Goal: Information Seeking & Learning: Learn about a topic

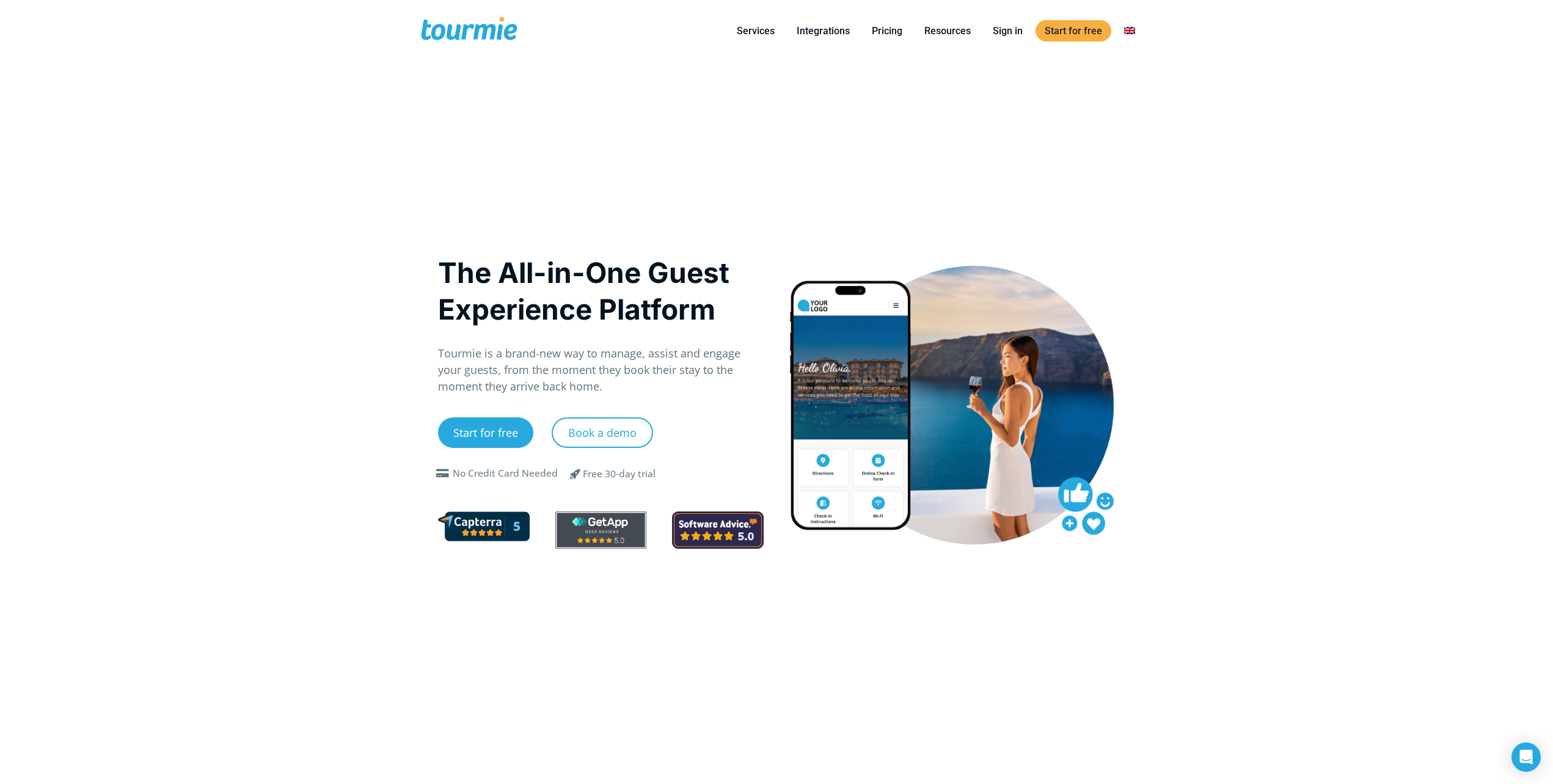
click at [460, 27] on span at bounding box center [470, 31] width 100 height 28
click at [891, 35] on link "Pricing" at bounding box center [887, 31] width 49 height 15
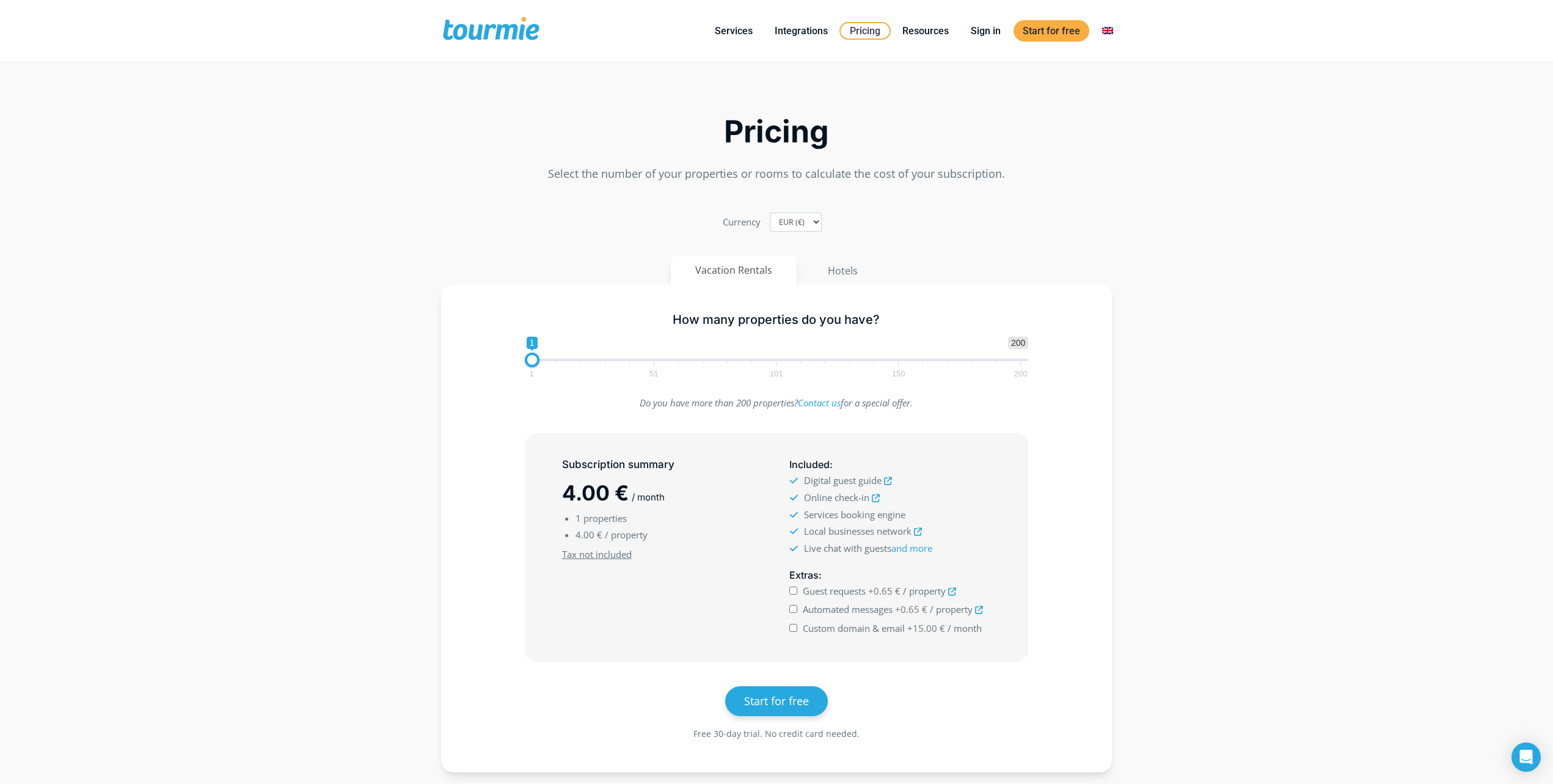
click at [656, 362] on span "1 51 101 150 200" at bounding box center [776, 368] width 490 height 15
drag, startPoint x: 530, startPoint y: 356, endPoint x: 580, endPoint y: 359, distance: 50.1
click at [580, 359] on span at bounding box center [584, 360] width 15 height 15
drag, startPoint x: 583, startPoint y: 360, endPoint x: 659, endPoint y: 360, distance: 76.0
click at [657, 360] on span at bounding box center [651, 360] width 15 height 15
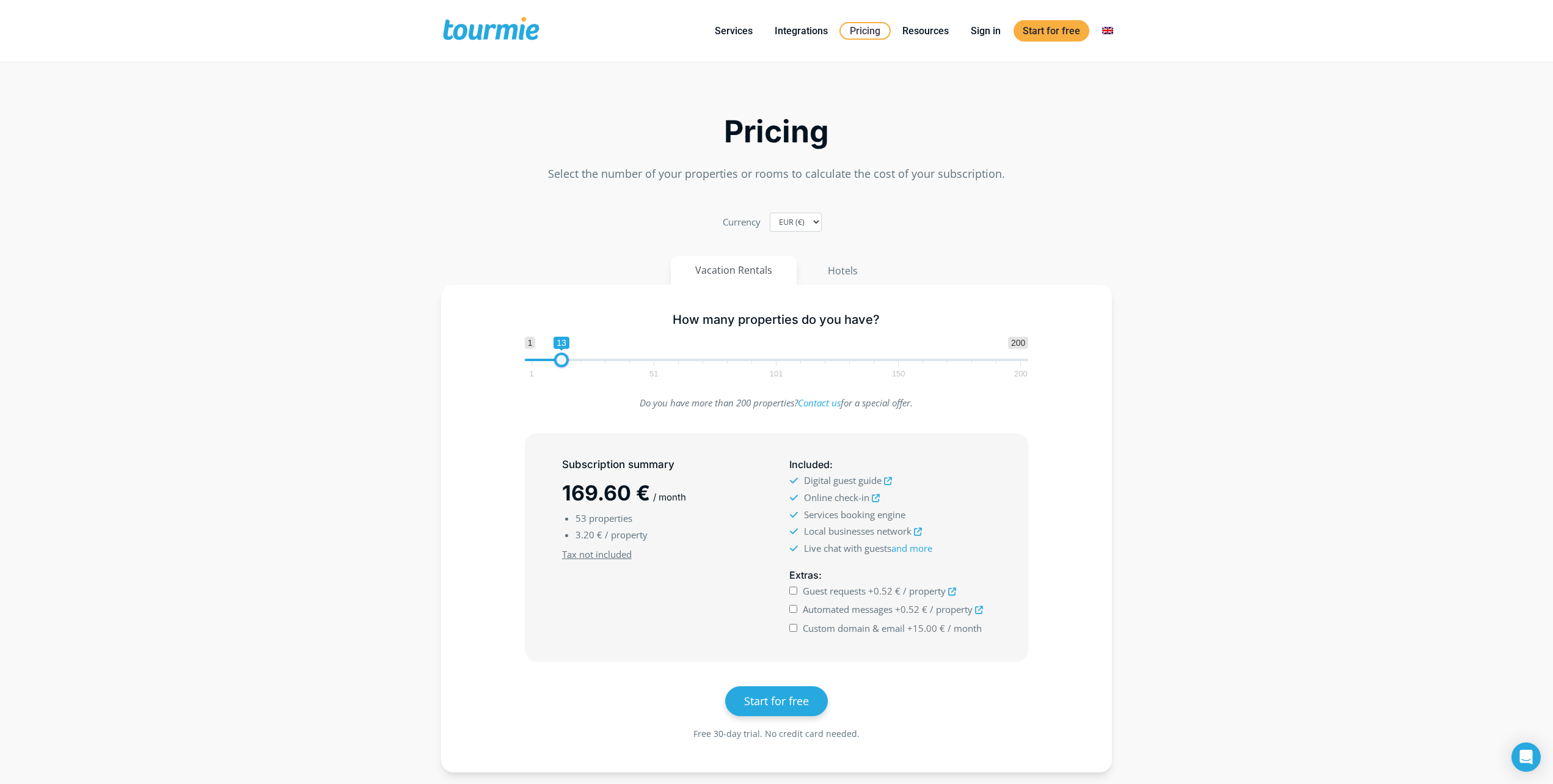
drag, startPoint x: 659, startPoint y: 360, endPoint x: 562, endPoint y: 359, distance: 97.0
click at [562, 359] on span at bounding box center [562, 360] width 15 height 15
type input "7"
drag, startPoint x: 562, startPoint y: 359, endPoint x: 546, endPoint y: 359, distance: 16.0
click at [546, 359] on span at bounding box center [547, 360] width 15 height 15
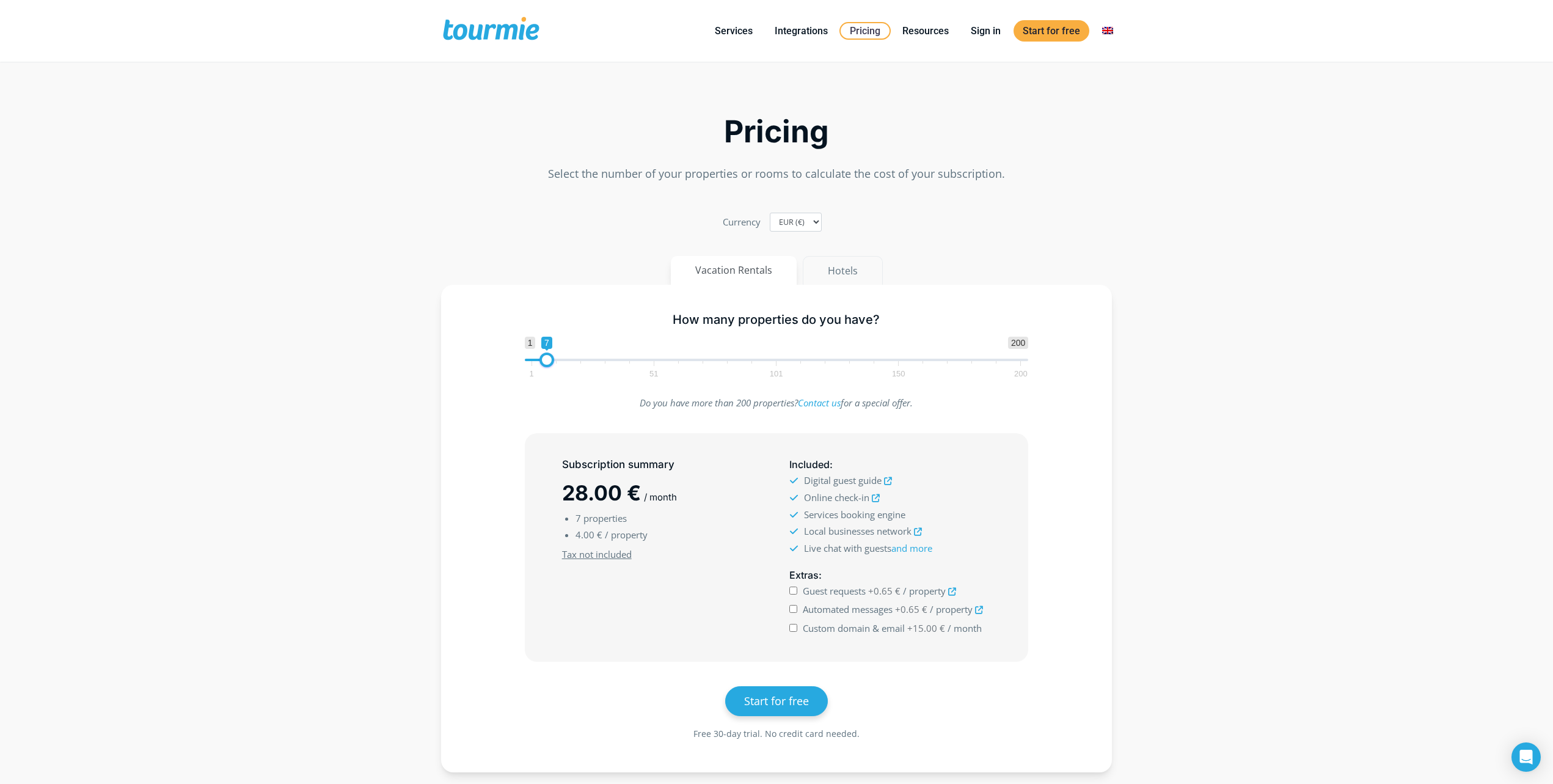
click at [831, 269] on button "Hotels" at bounding box center [843, 270] width 80 height 29
type input "24"
drag, startPoint x: 534, startPoint y: 360, endPoint x: 588, endPoint y: 359, distance: 54.0
click at [588, 359] on span at bounding box center [588, 360] width 15 height 15
click at [793, 590] on input "Guest requests +0.65 € / room" at bounding box center [793, 590] width 8 height 8
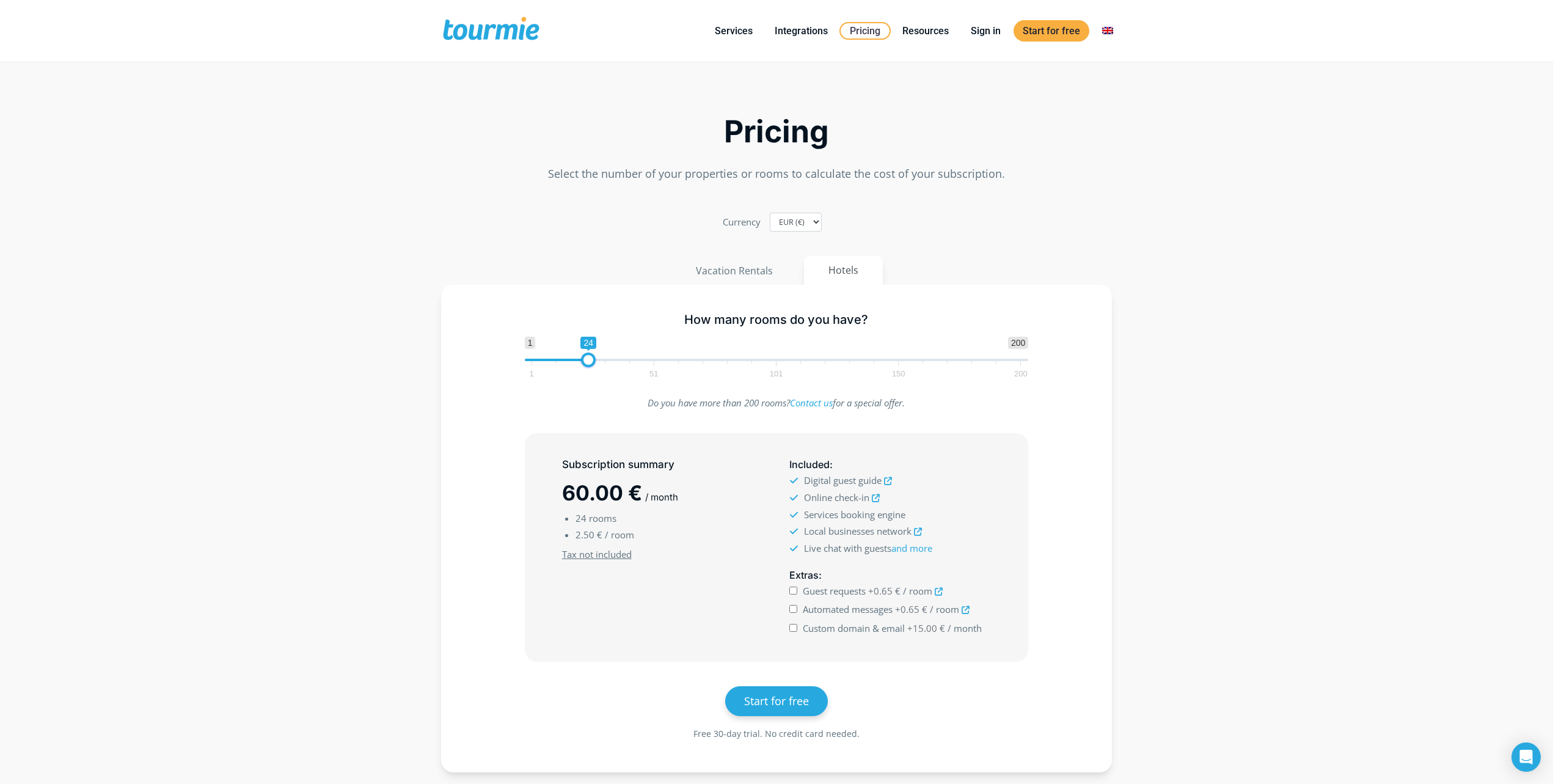
checkbox input "true"
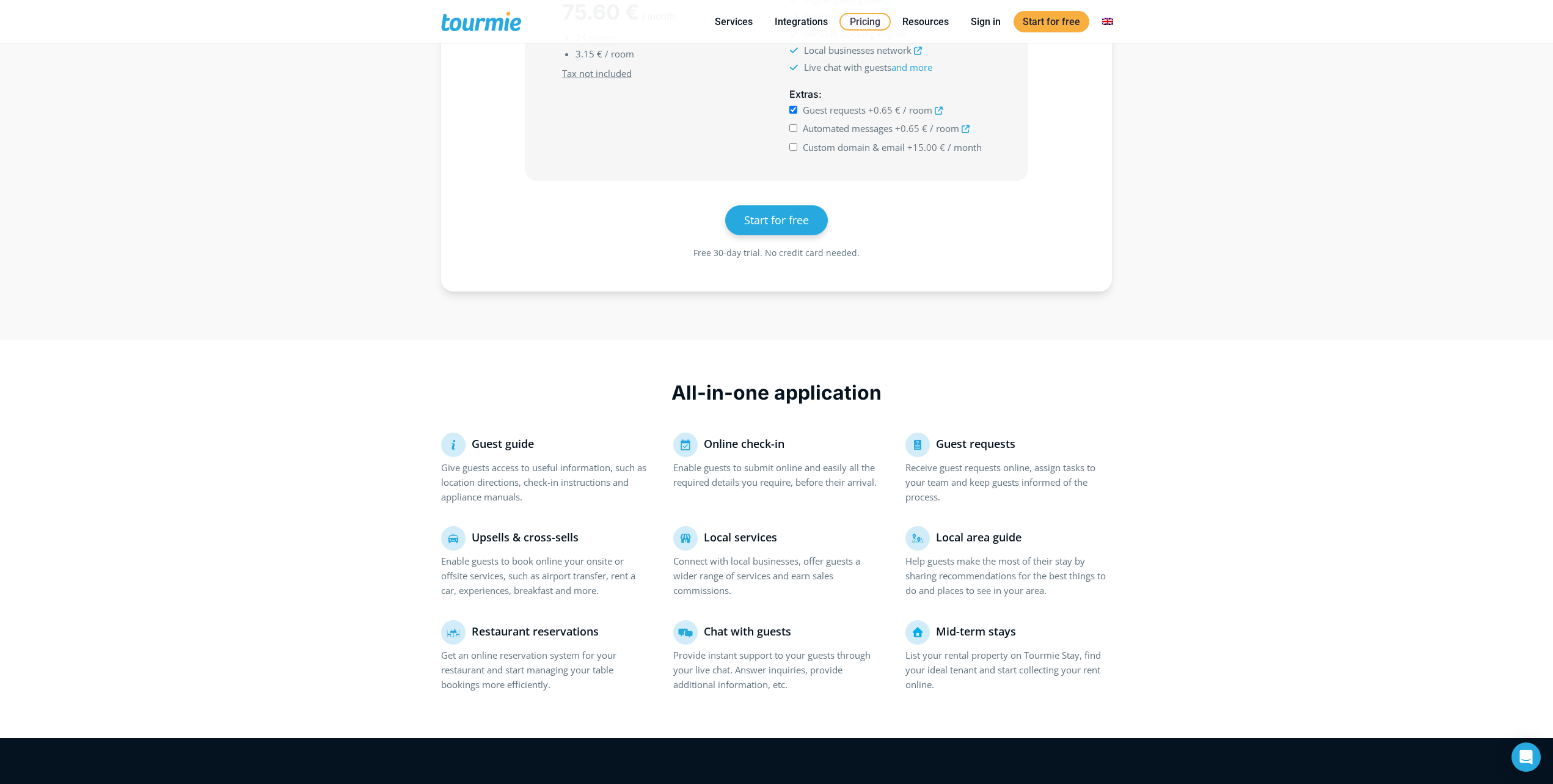
scroll to position [461, 0]
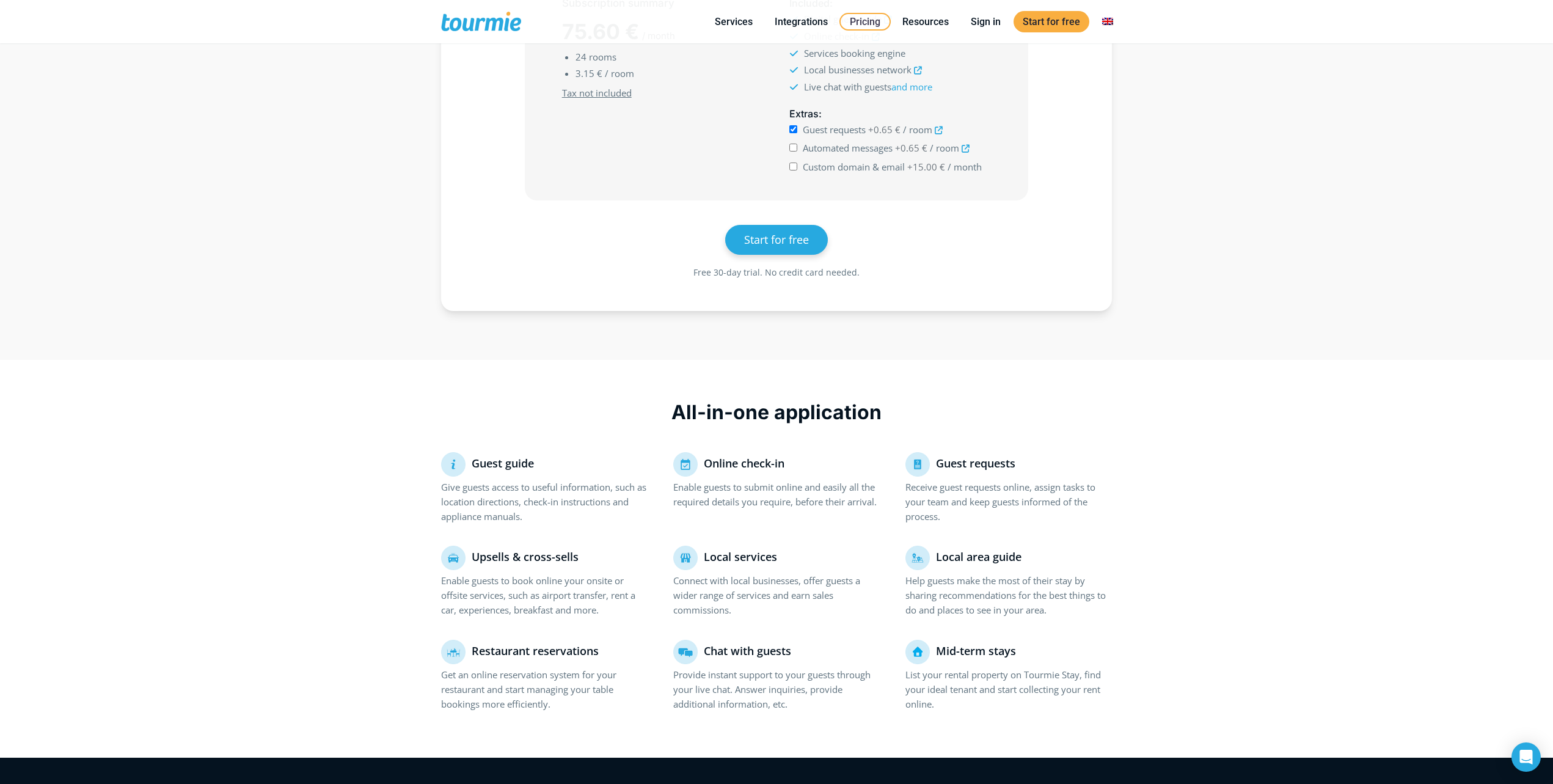
click at [795, 149] on input "Automated messages +0.65 € / room" at bounding box center [793, 147] width 8 height 8
checkbox input "true"
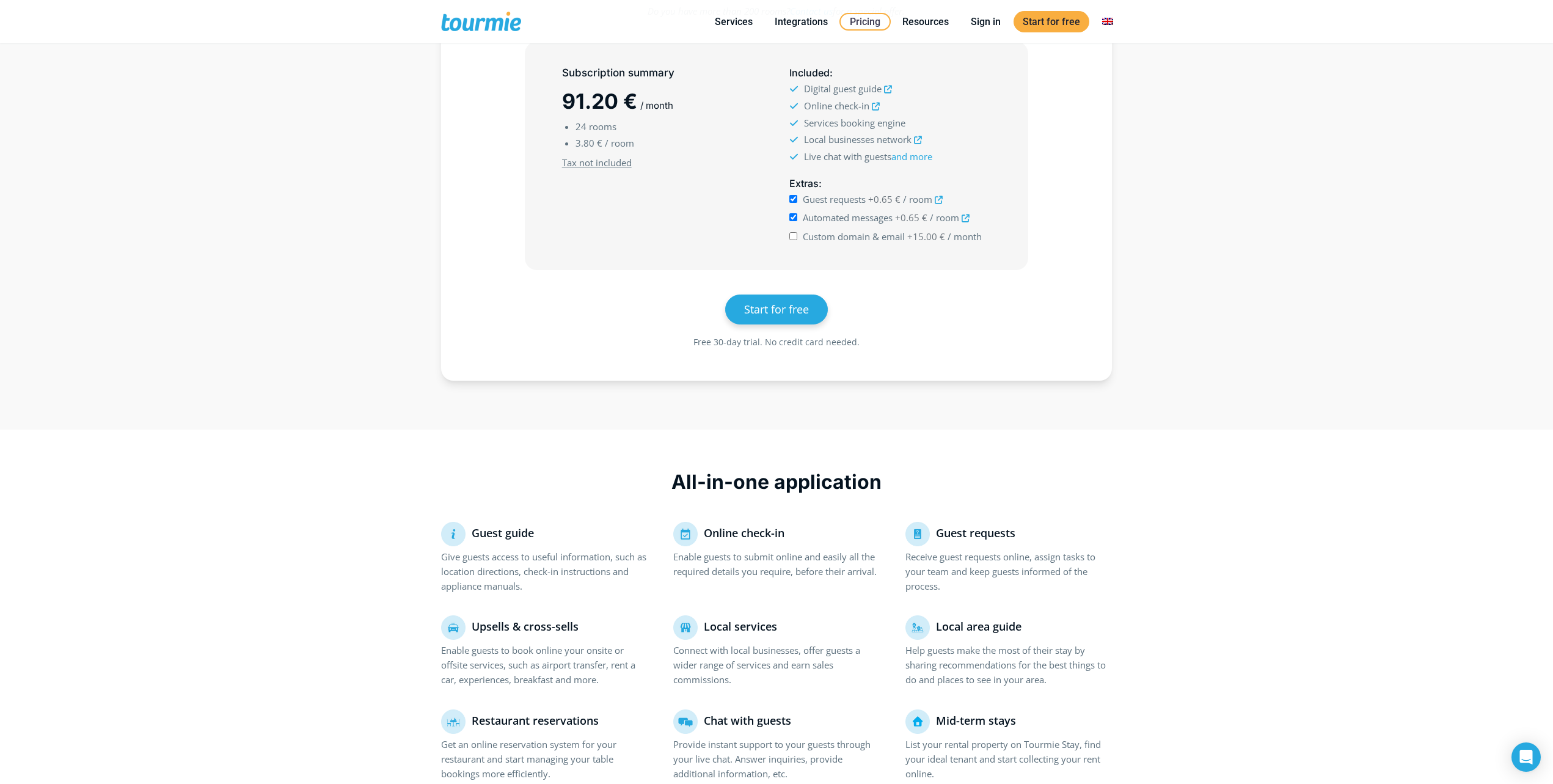
scroll to position [383, 0]
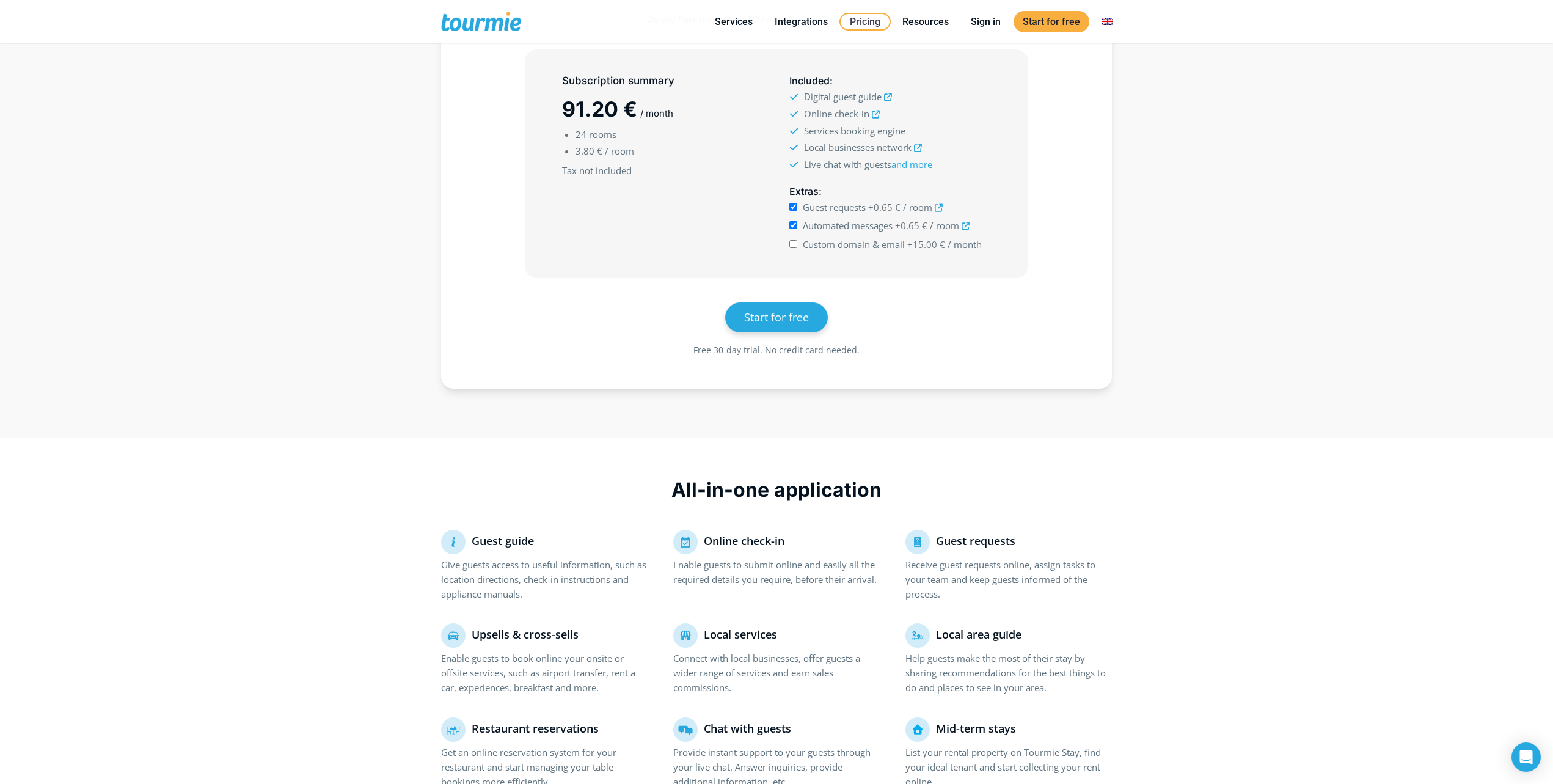
click at [796, 242] on input "Custom domain & email +15.00 € / month" at bounding box center [793, 244] width 8 height 8
checkbox input "true"
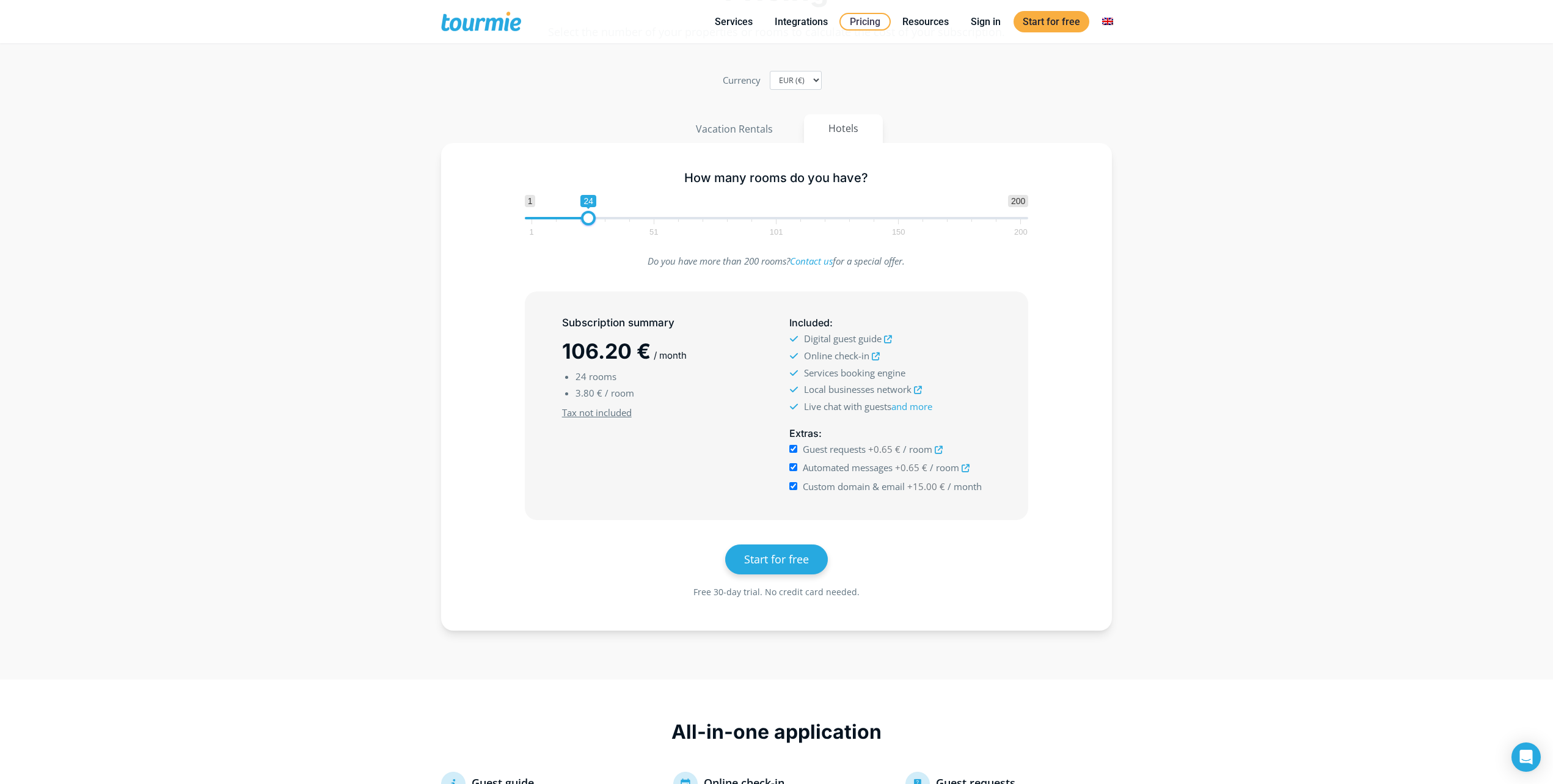
scroll to position [120, 0]
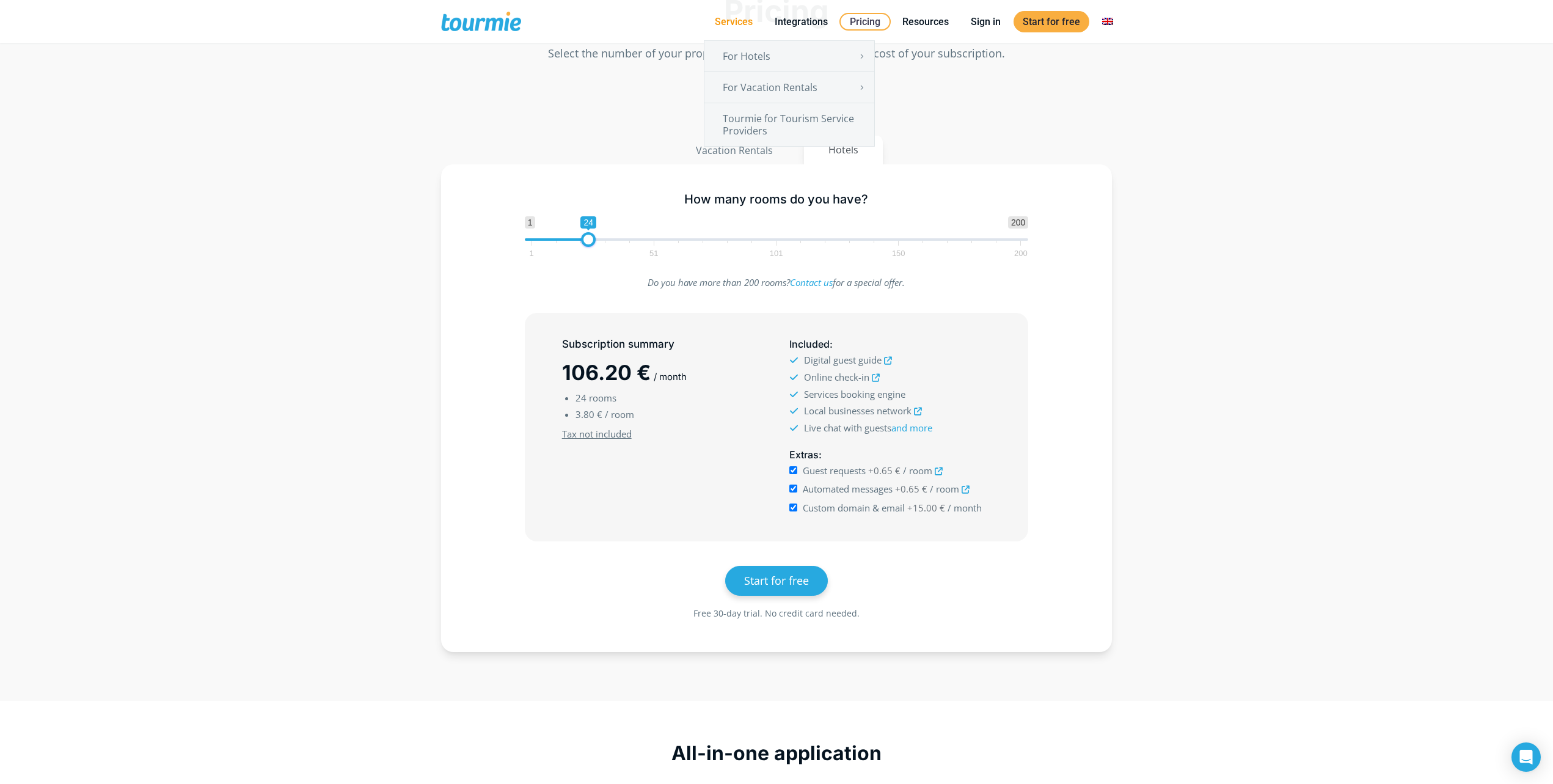
click at [740, 25] on link "Services" at bounding box center [734, 22] width 56 height 15
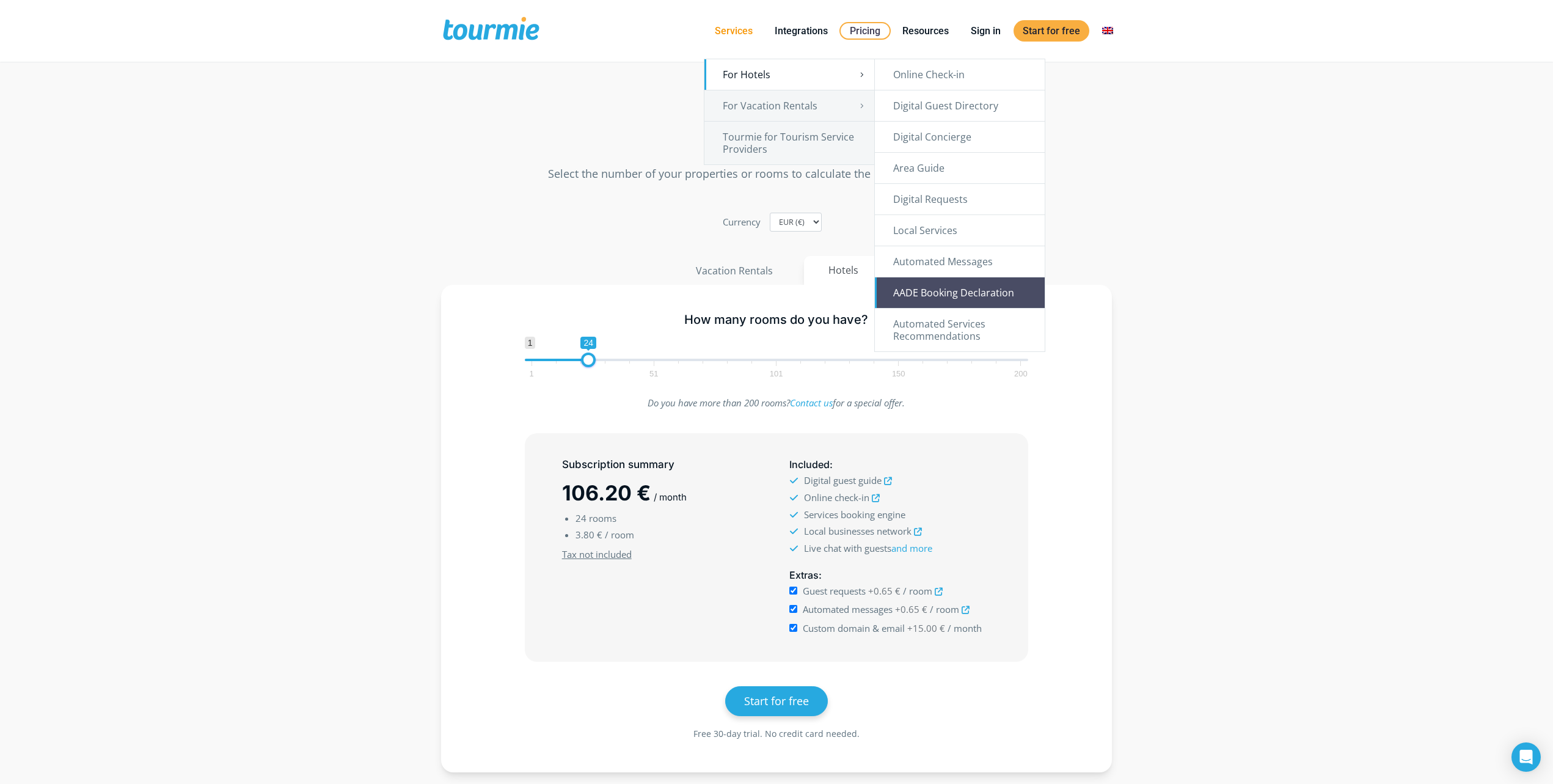
click at [972, 294] on link "AADE Booking Declaration" at bounding box center [959, 292] width 170 height 31
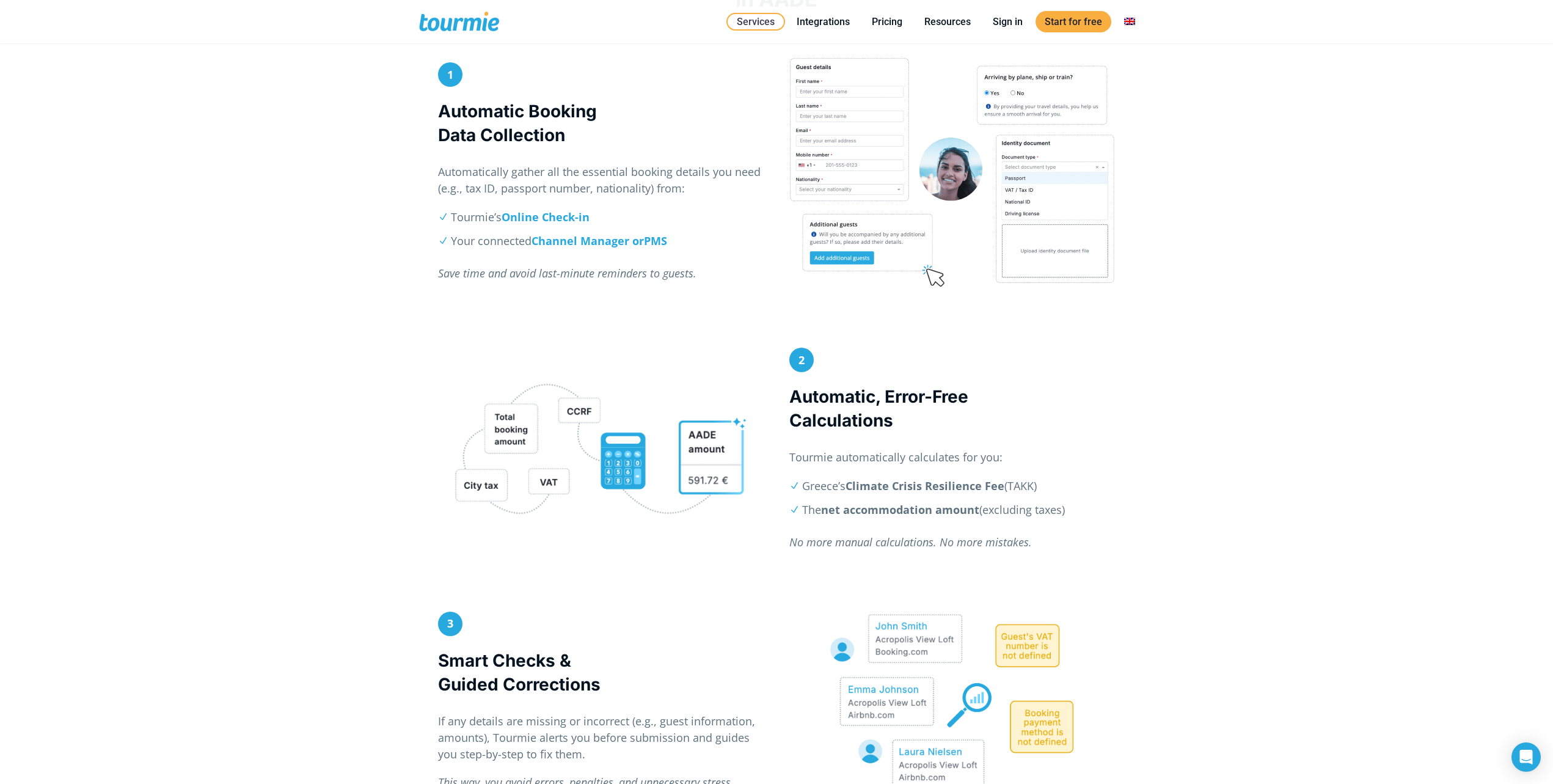
scroll to position [494, 0]
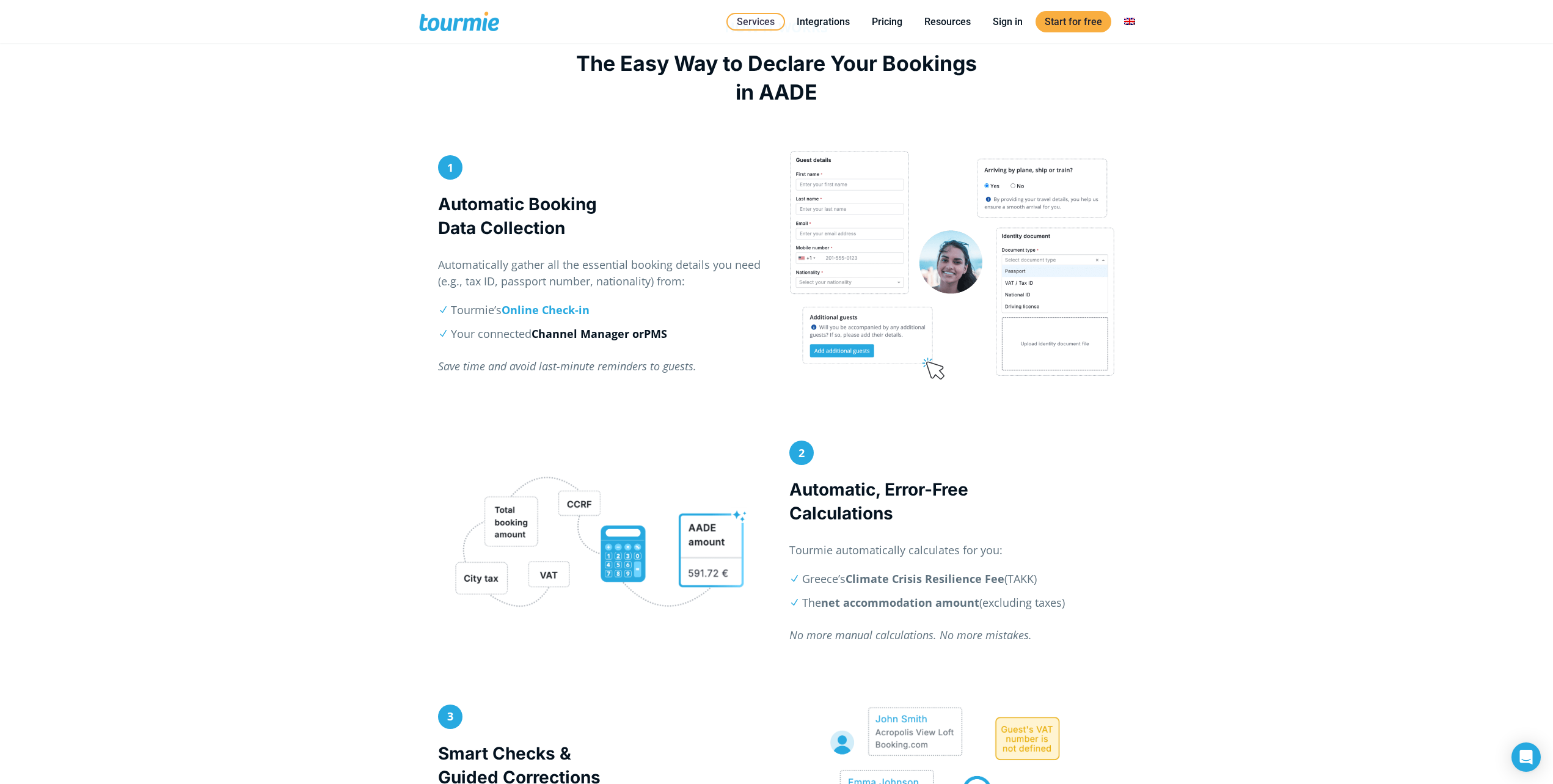
click at [624, 332] on strong "Channel Manager or" at bounding box center [588, 333] width 112 height 15
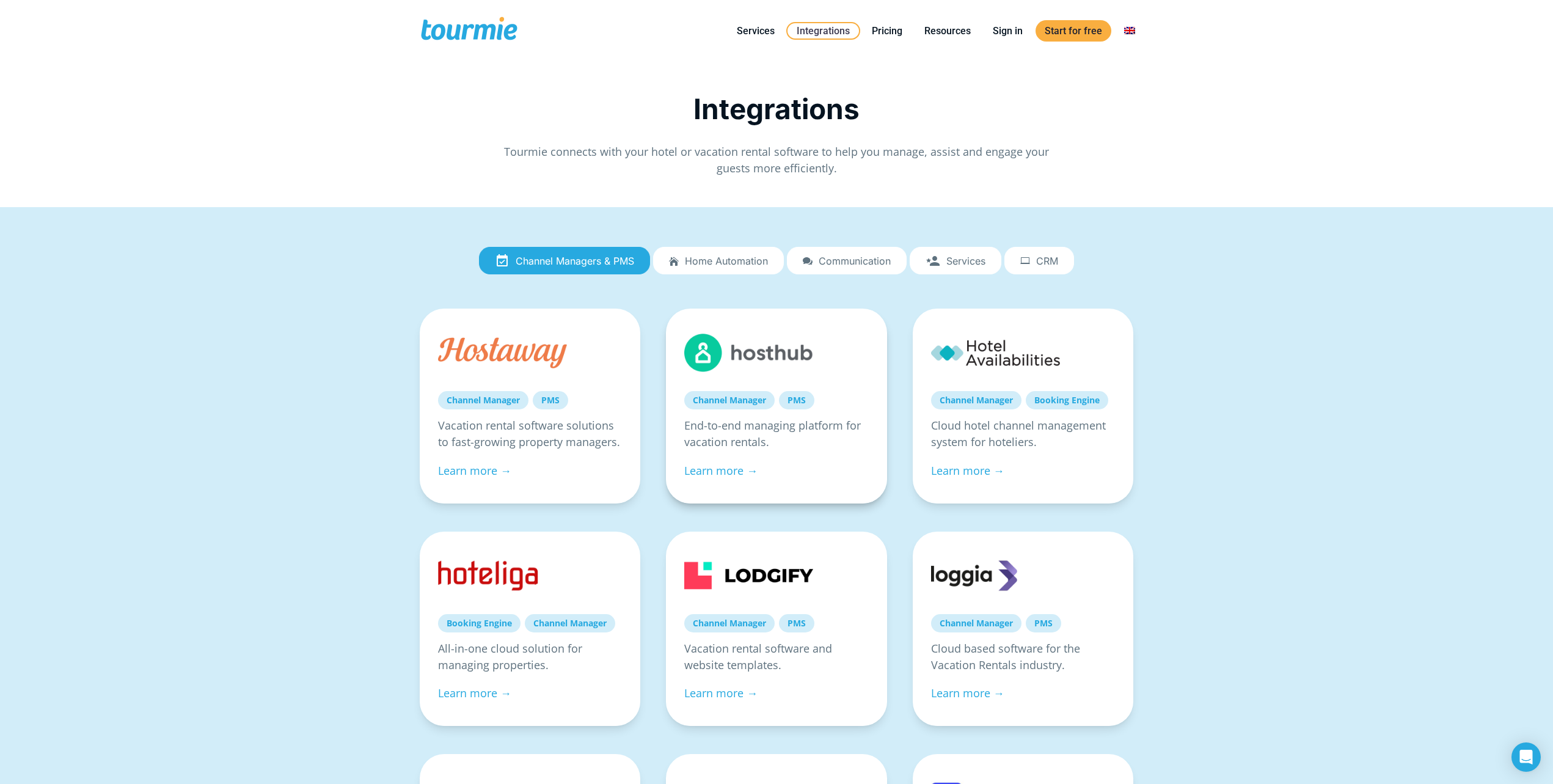
click at [803, 398] on link "PMS" at bounding box center [796, 400] width 35 height 19
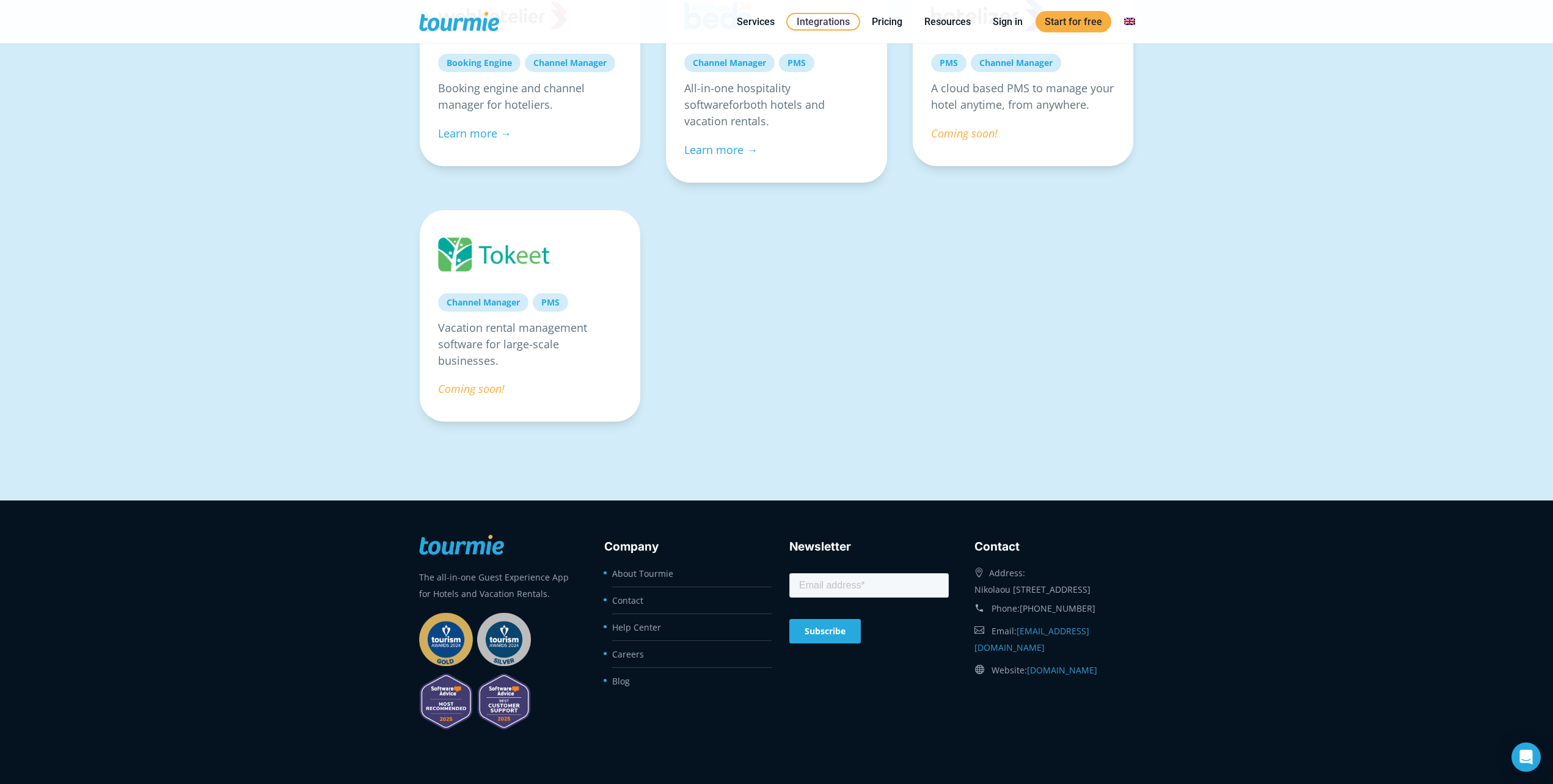
scroll to position [1007, 0]
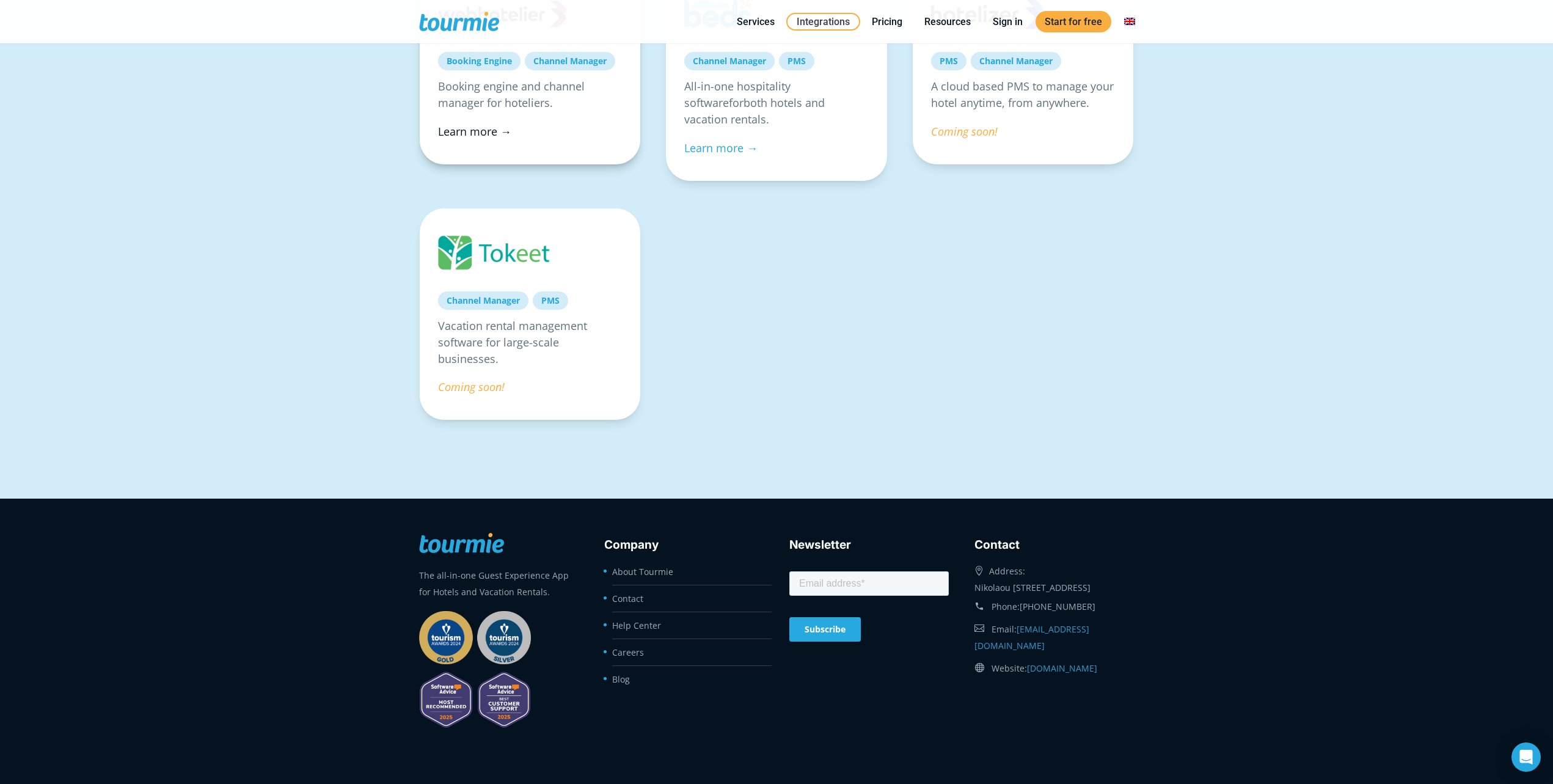
click at [481, 131] on link "Learn more →" at bounding box center [475, 132] width 73 height 15
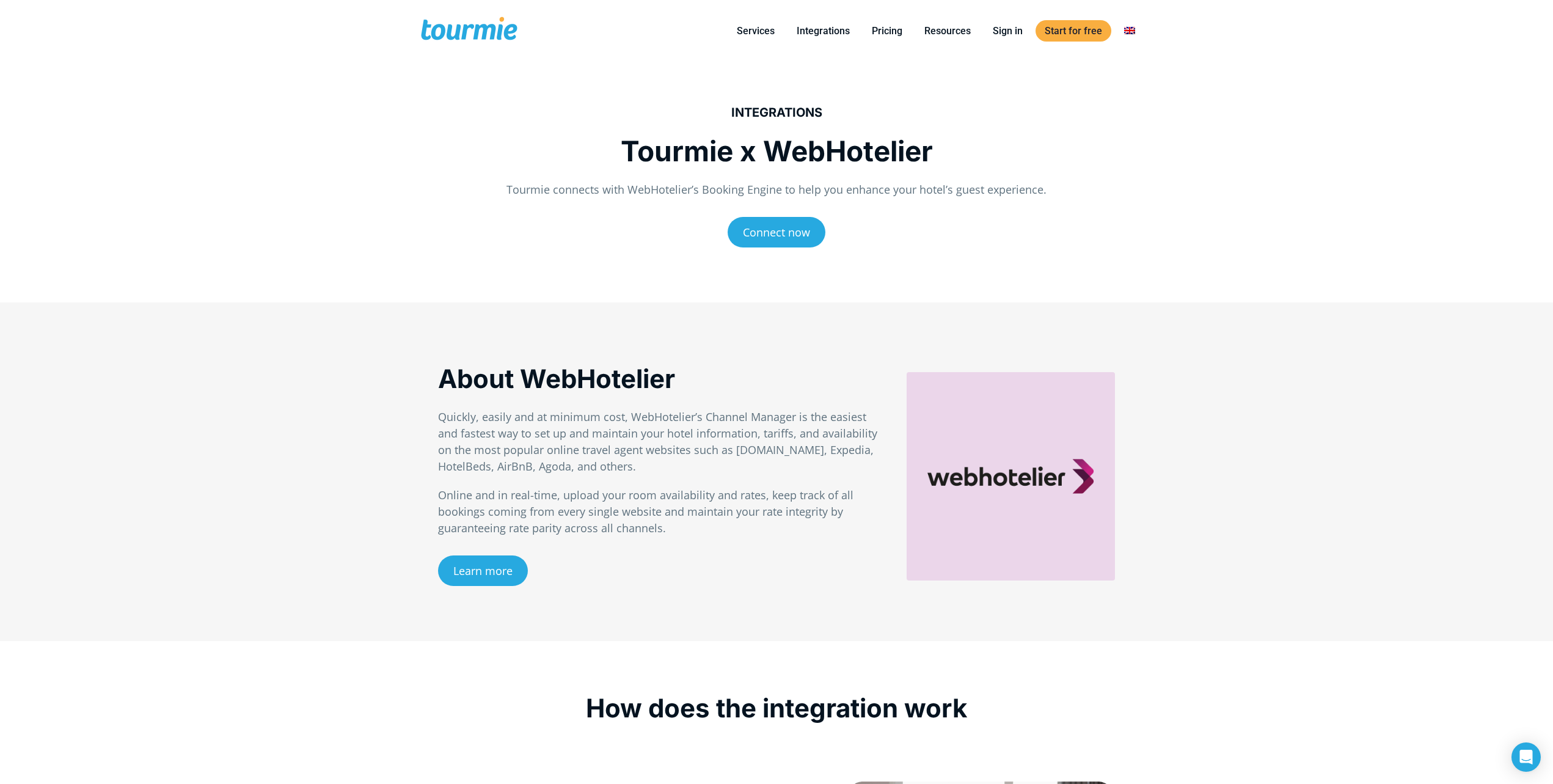
click at [778, 108] on strong "INTEGRATIONS" at bounding box center [777, 113] width 91 height 15
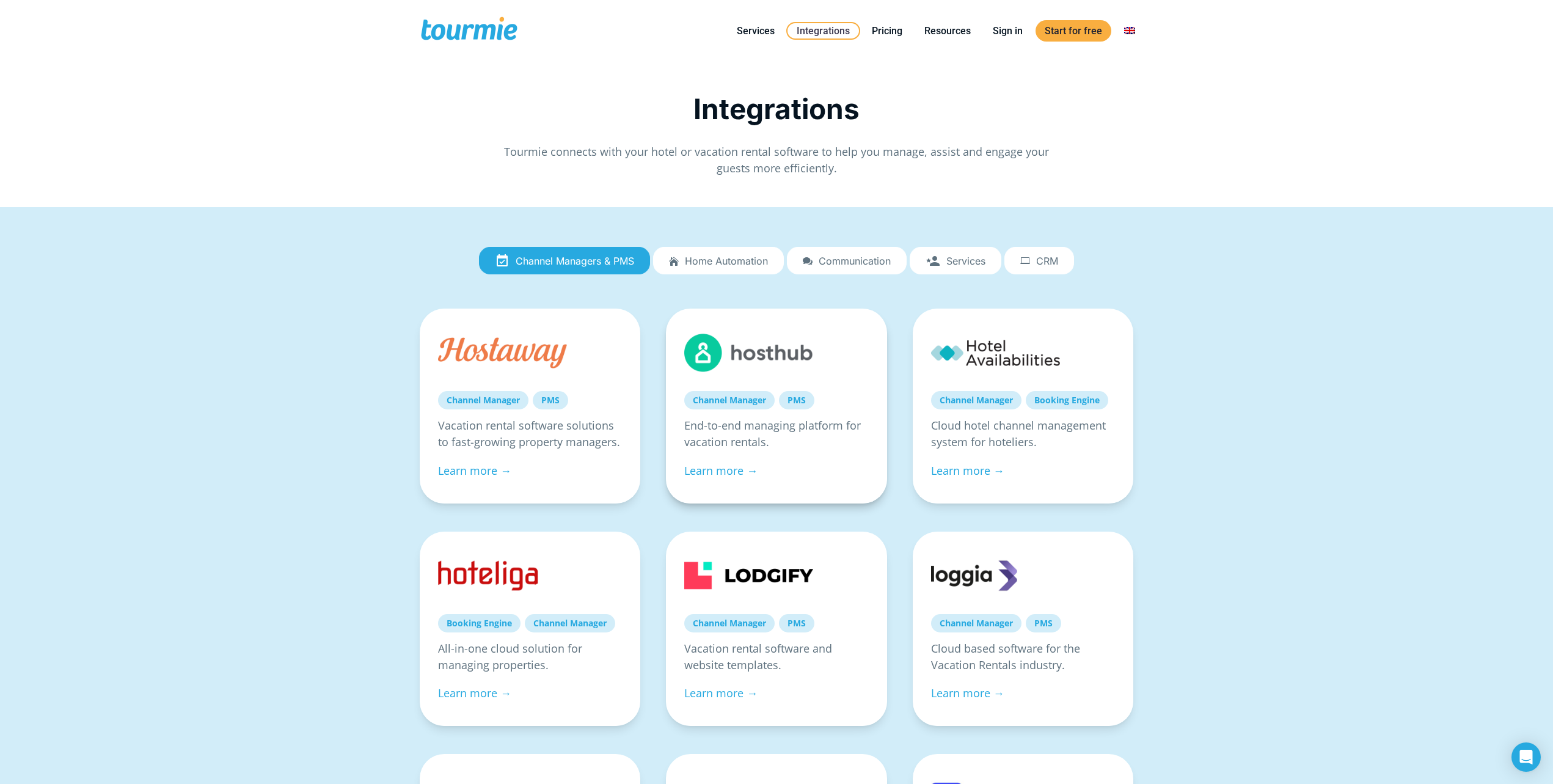
click at [737, 398] on link "Channel Manager" at bounding box center [729, 400] width 90 height 19
click at [891, 34] on link "Pricing" at bounding box center [887, 31] width 49 height 15
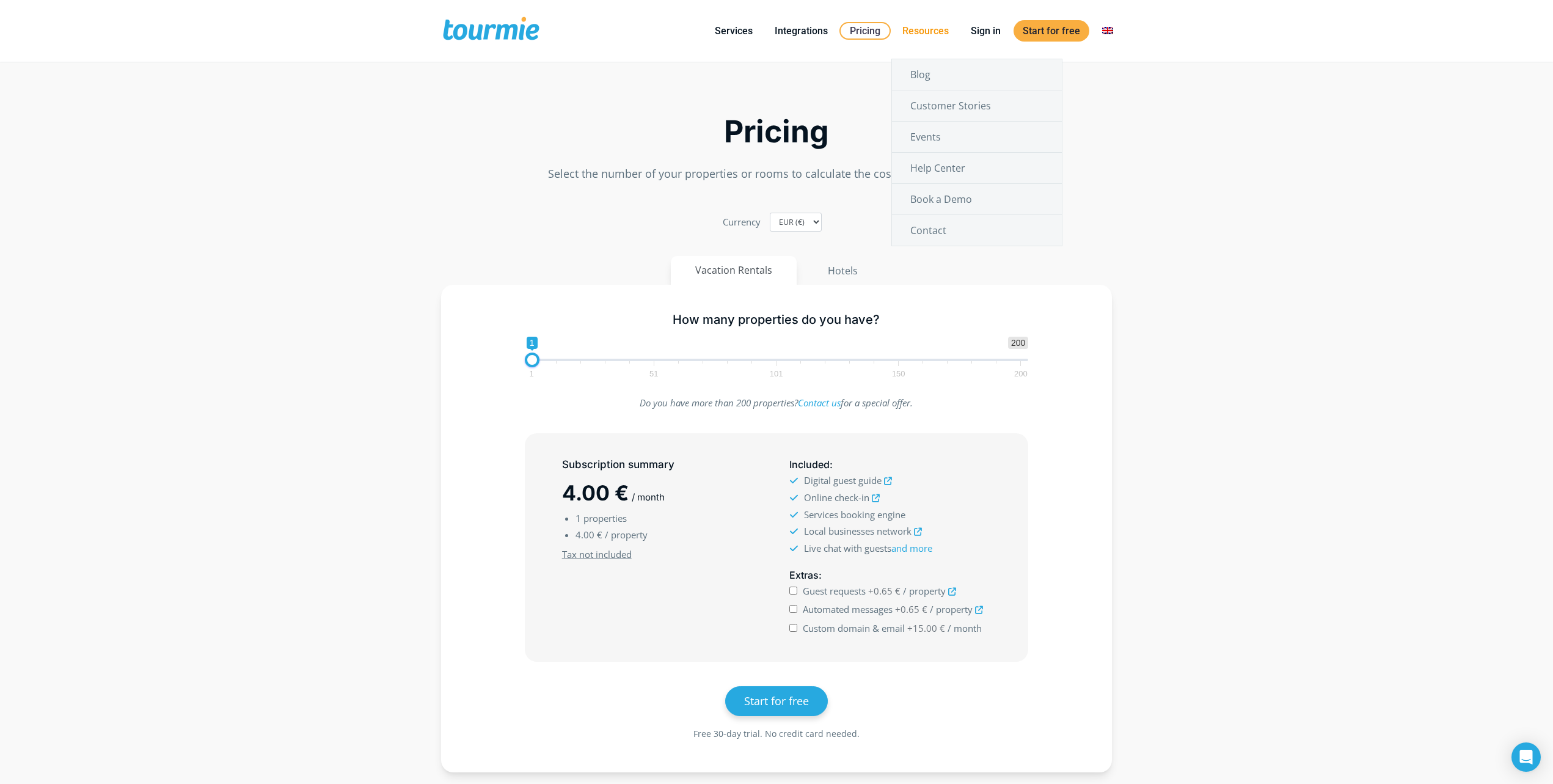
click at [941, 31] on link "Resources" at bounding box center [926, 31] width 65 height 15
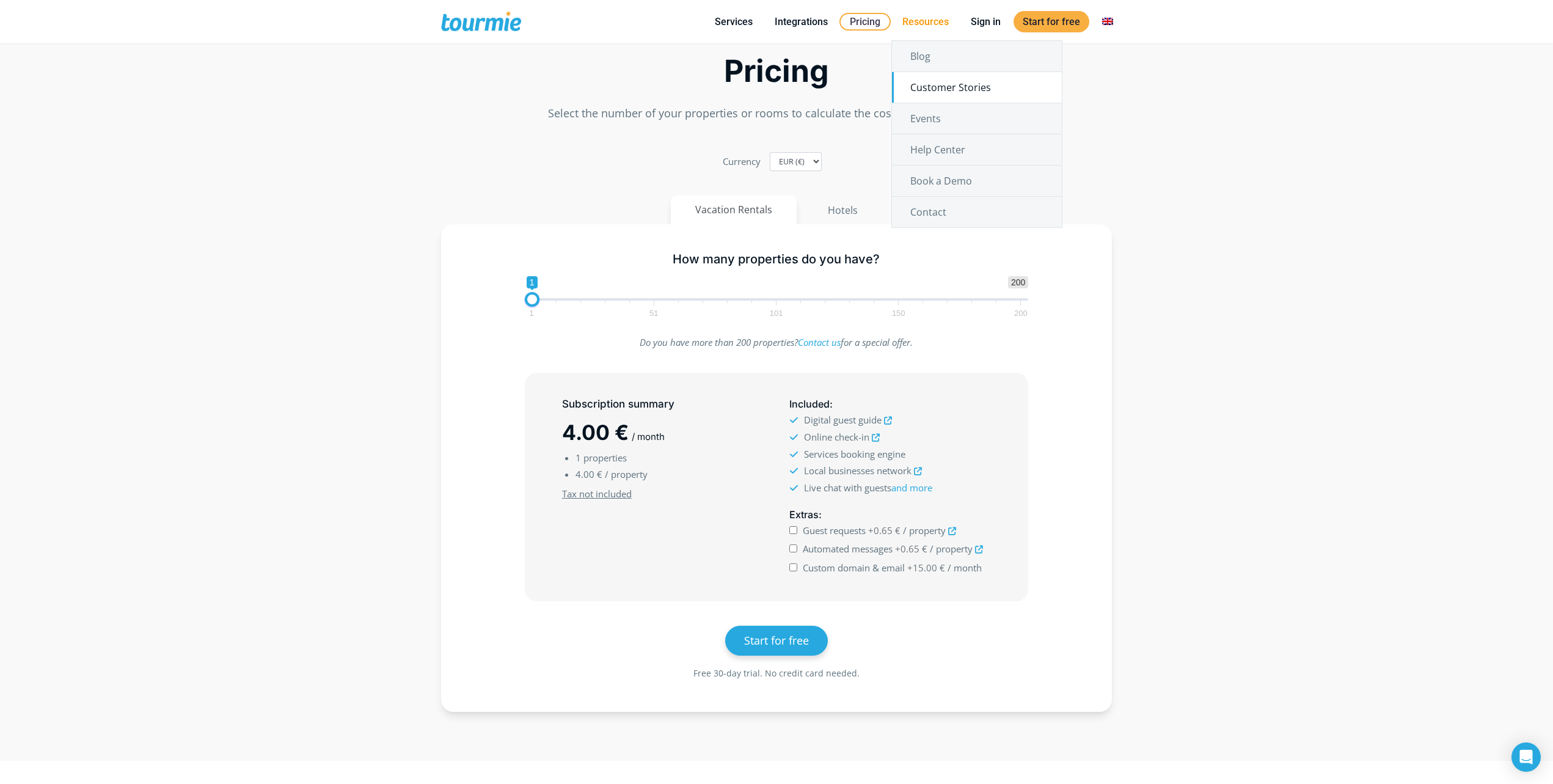
scroll to position [61, 0]
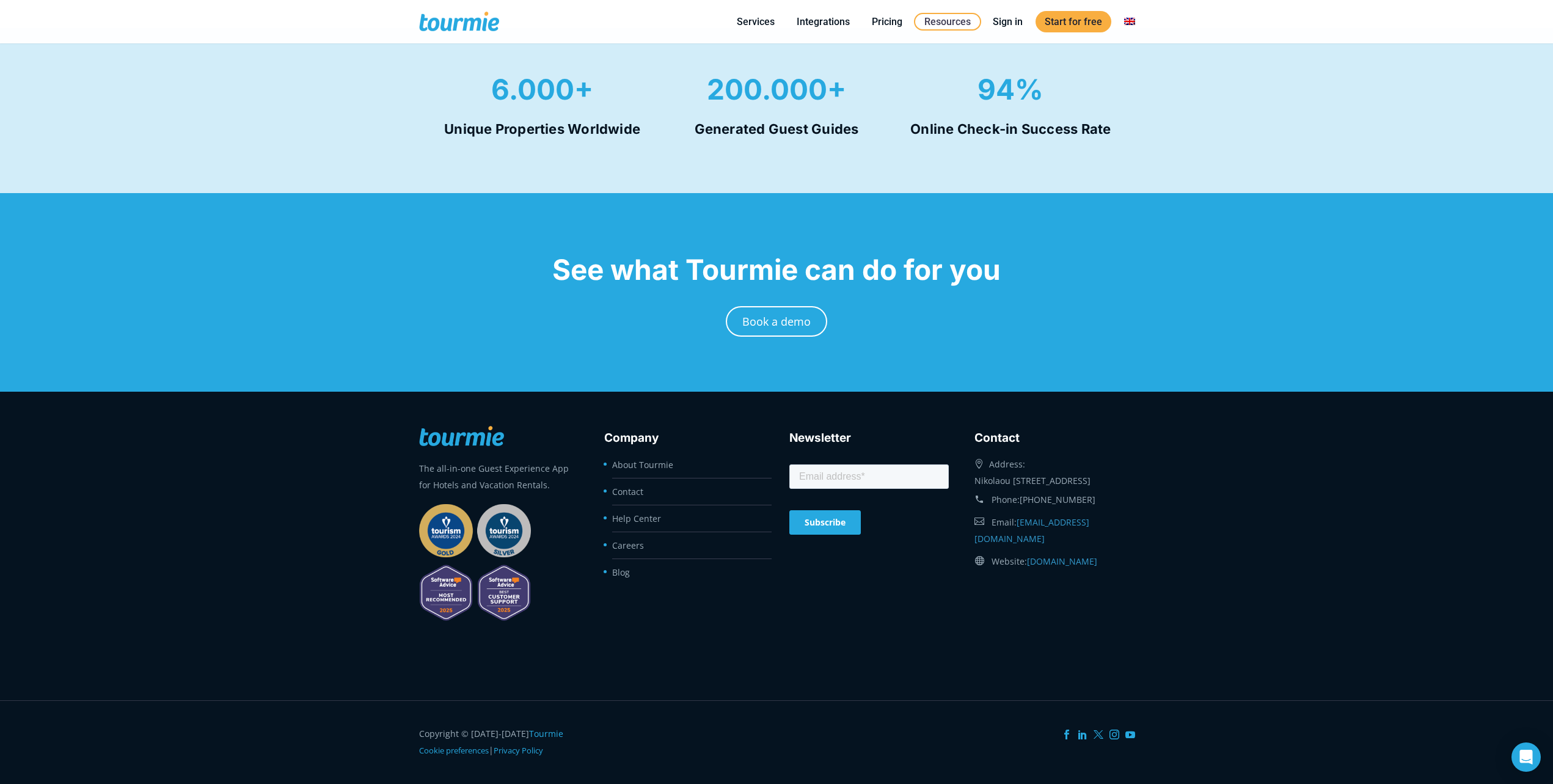
scroll to position [694, 0]
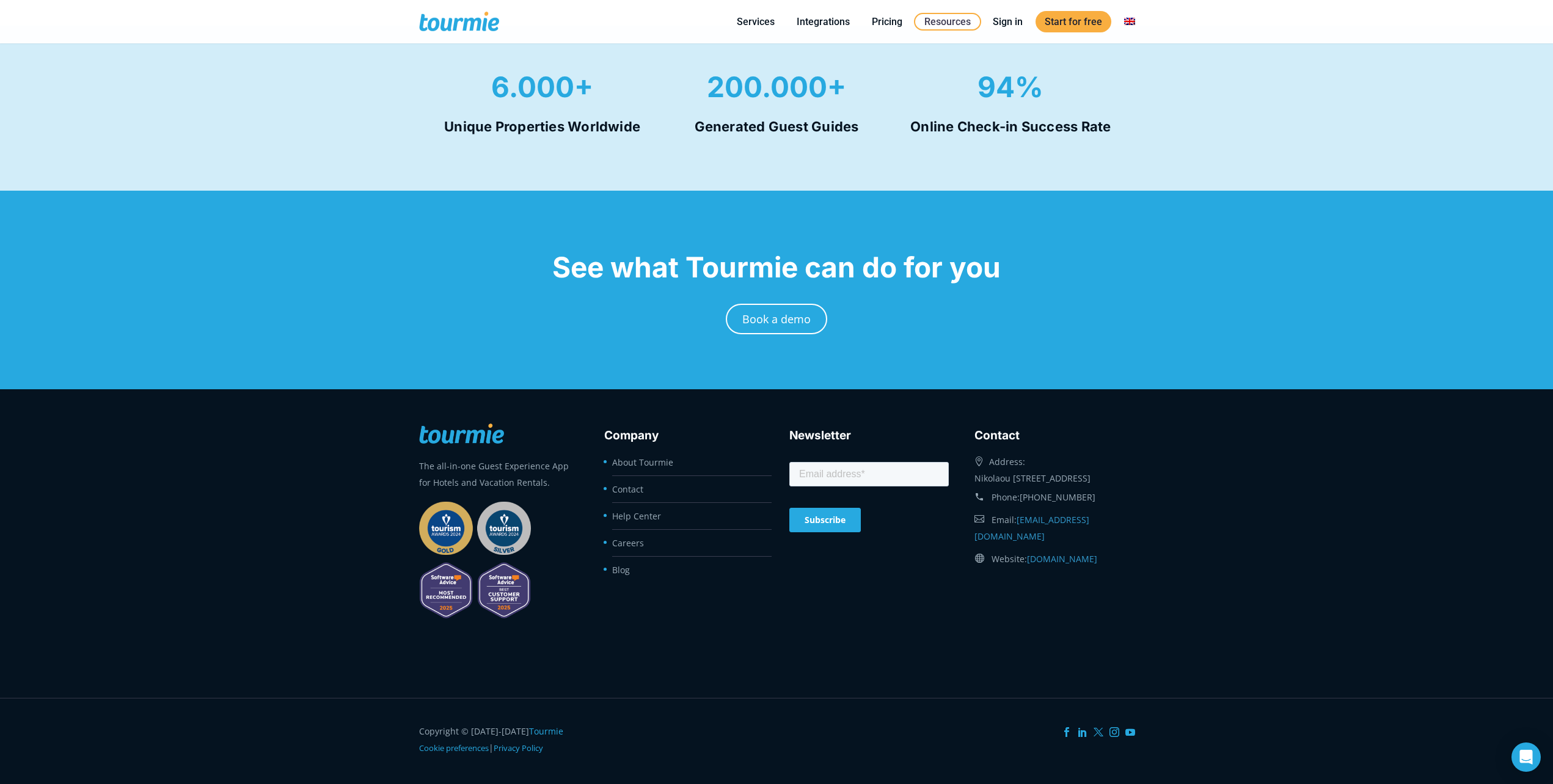
click at [443, 531] on link at bounding box center [476, 530] width 112 height 12
